Goal: Information Seeking & Learning: Learn about a topic

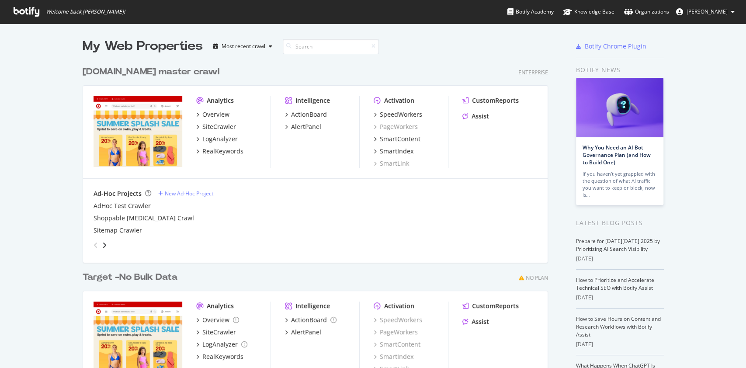
scroll to position [359, 728]
click at [211, 110] on div "Overview" at bounding box center [215, 114] width 27 height 9
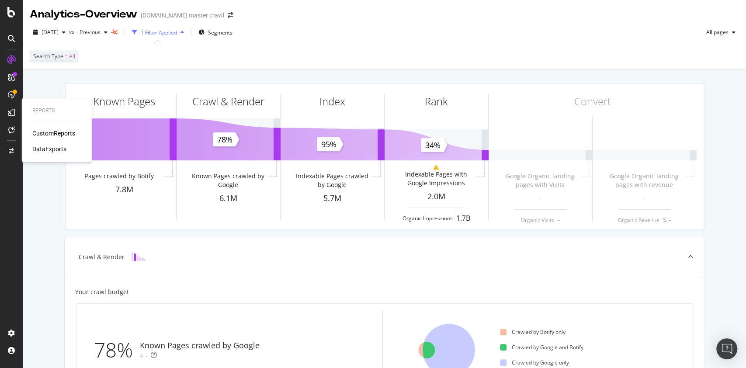
click at [51, 131] on div "CustomReports" at bounding box center [53, 133] width 43 height 9
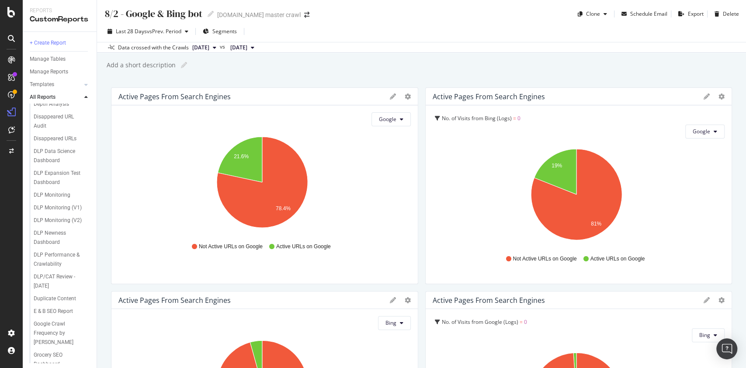
scroll to position [530, 0]
click at [61, 142] on div "DLP Monitoring" at bounding box center [52, 136] width 37 height 9
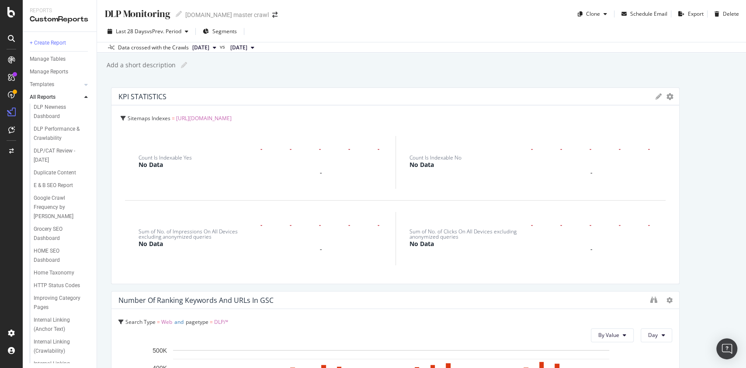
scroll to position [647, 0]
click at [66, 93] on div "DLP Performance & Crawlability" at bounding box center [59, 84] width 51 height 18
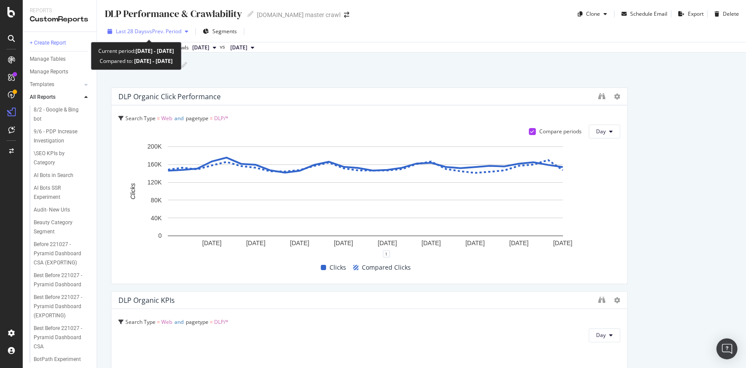
click at [169, 32] on span "vs Prev. Period" at bounding box center [164, 31] width 35 height 7
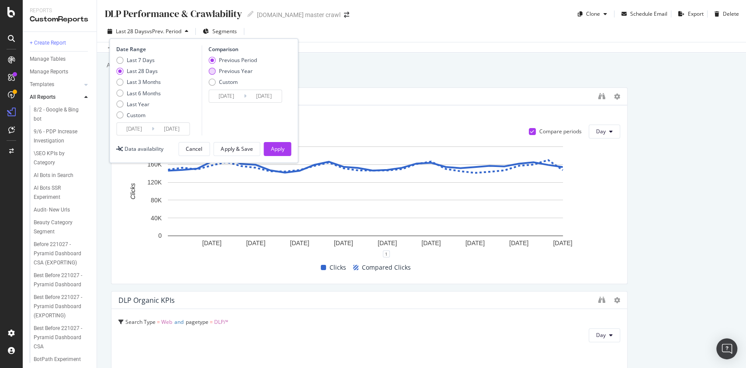
click at [224, 68] on div "Previous Year" at bounding box center [236, 70] width 34 height 7
type input "[DATE]"
click at [287, 152] on button "Apply" at bounding box center [278, 149] width 28 height 14
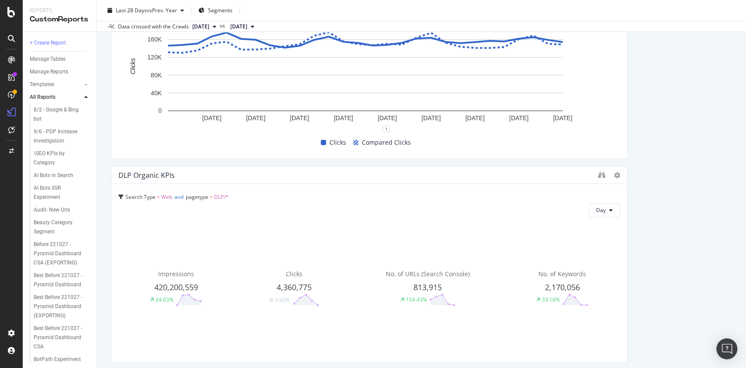
scroll to position [175, 0]
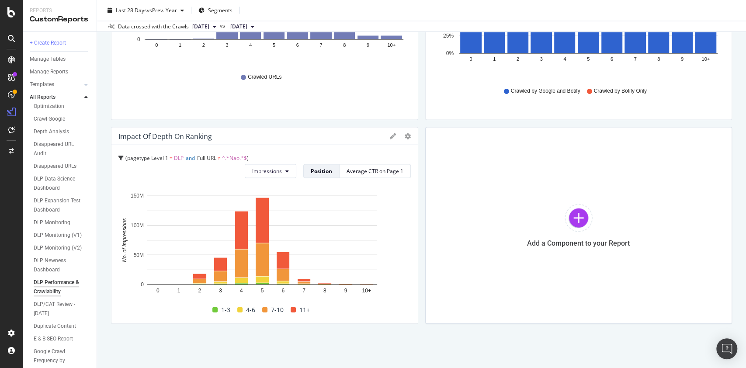
scroll to position [466, 0]
click at [48, 171] on div "DLP Data Science Dashboard" at bounding box center [59, 162] width 50 height 18
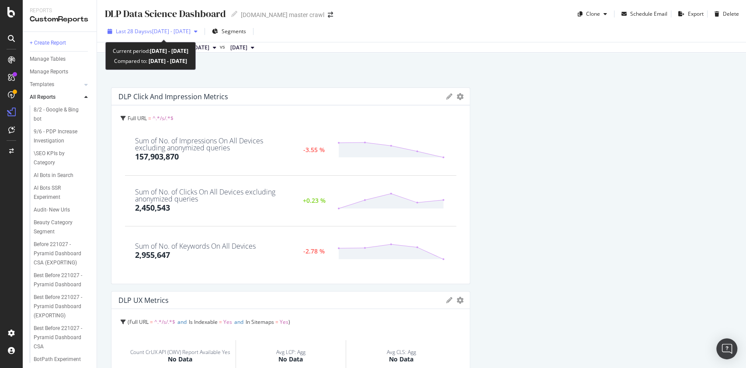
click at [191, 33] on span "vs [DATE] - [DATE]" at bounding box center [169, 31] width 44 height 7
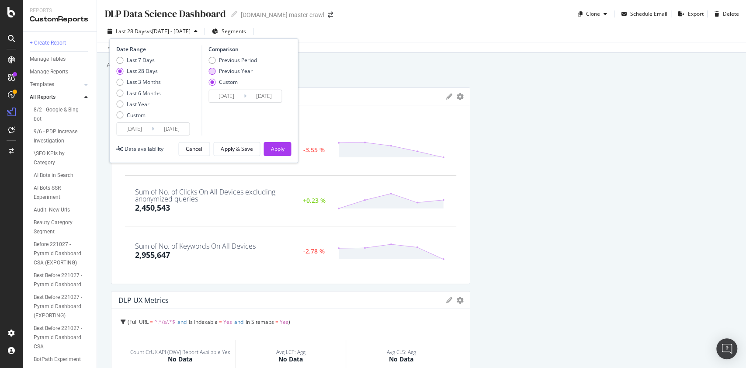
click at [239, 73] on div "Previous Year" at bounding box center [236, 70] width 34 height 7
type input "[DATE]"
click at [273, 147] on div "Apply" at bounding box center [278, 148] width 14 height 7
